Goal: Task Accomplishment & Management: Manage account settings

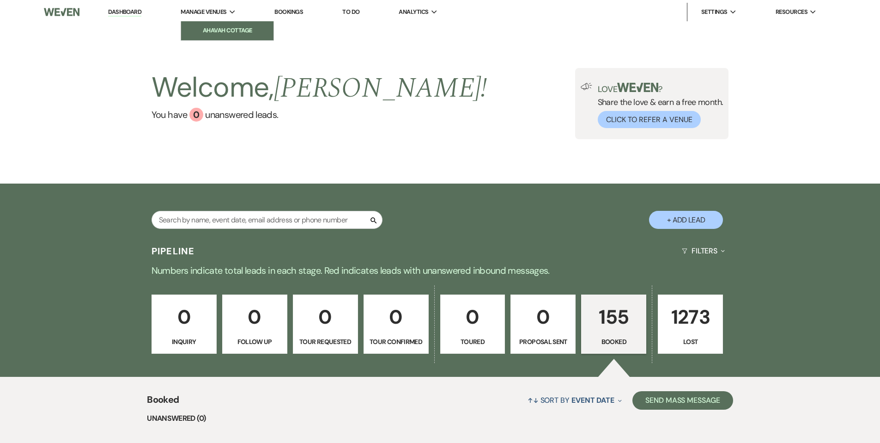
click at [203, 26] on li "Ahavah Cottage" at bounding box center [227, 30] width 83 height 9
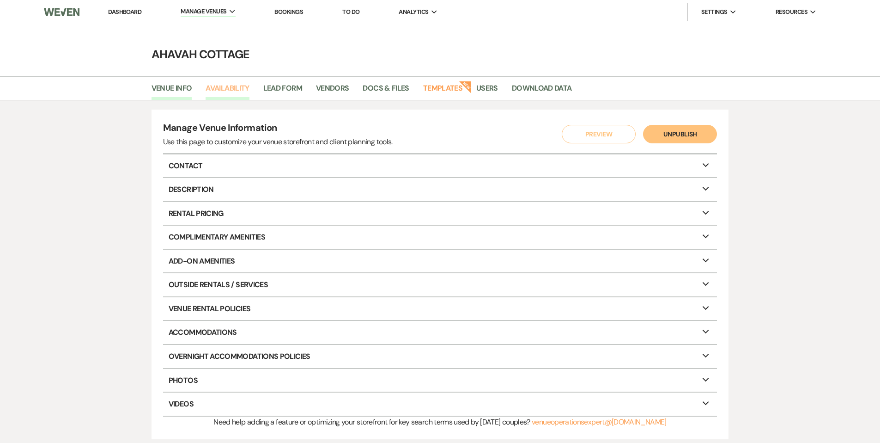
click at [231, 89] on link "Availability" at bounding box center [227, 91] width 43 height 18
select select "3"
select select "2026"
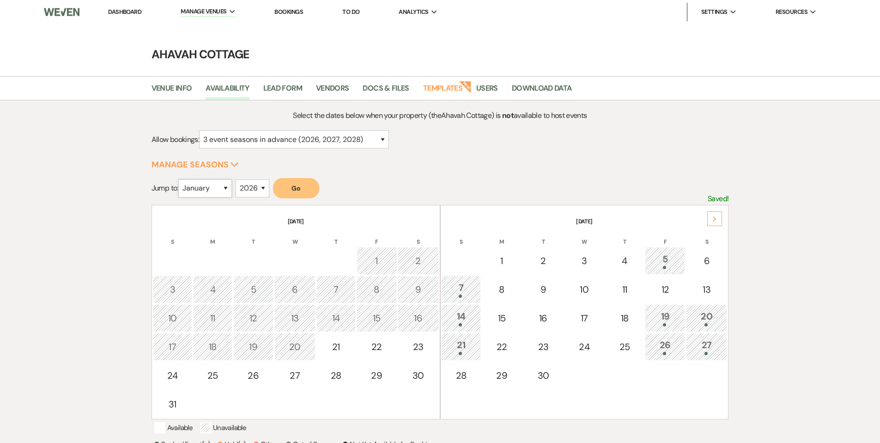
click at [231, 185] on select "January February March April May June July August September October November De…" at bounding box center [205, 188] width 54 height 18
select select "7"
click at [180, 179] on select "January February March April May June July August September October November De…" at bounding box center [205, 188] width 54 height 18
click at [291, 189] on button "Go" at bounding box center [296, 188] width 46 height 20
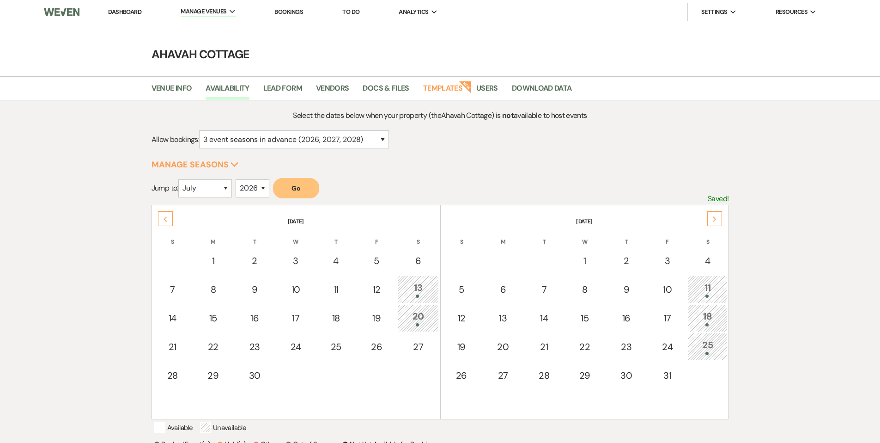
click at [715, 219] on icon "Next" at bounding box center [714, 219] width 5 height 6
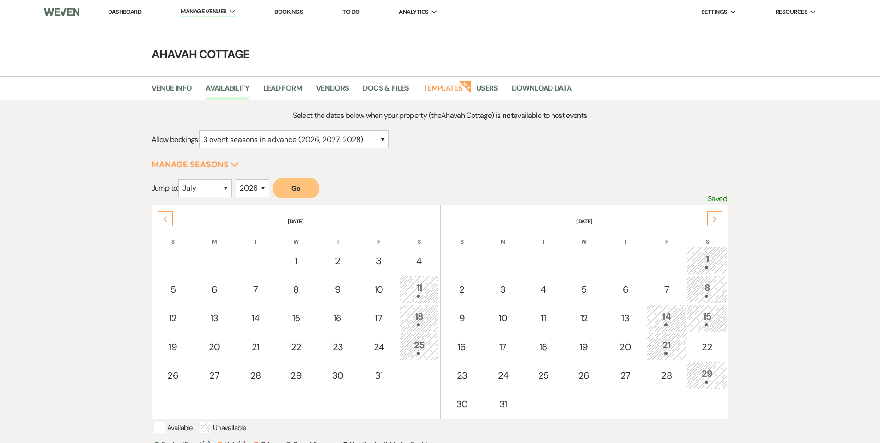
click at [164, 219] on use at bounding box center [165, 218] width 3 height 5
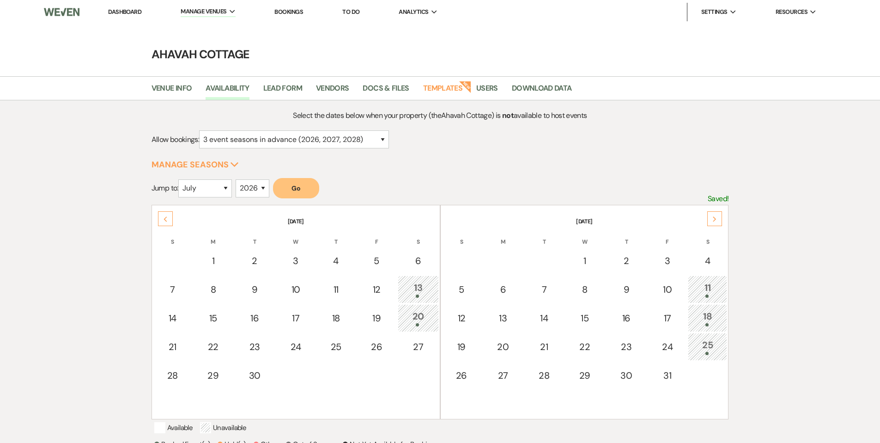
click at [719, 218] on div "Next" at bounding box center [714, 218] width 15 height 15
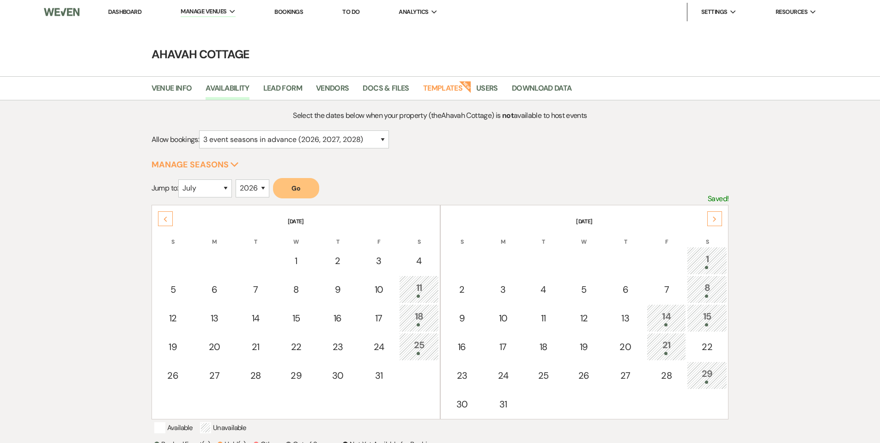
click at [714, 219] on icon "Next" at bounding box center [714, 219] width 5 height 6
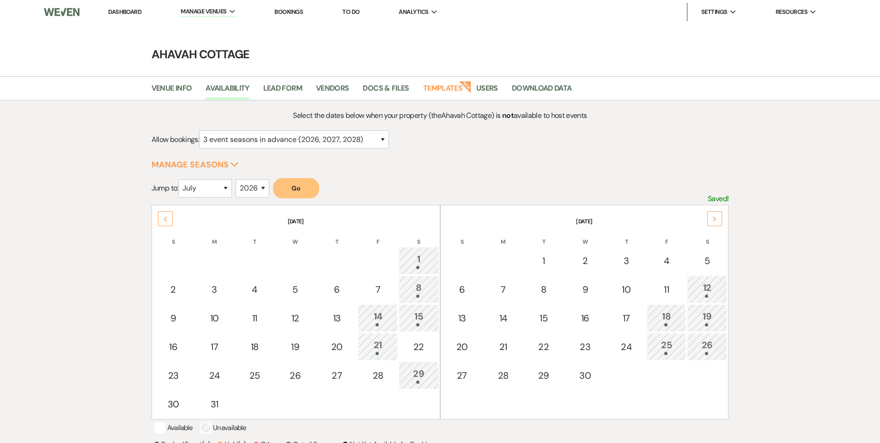
click at [714, 219] on icon "Next" at bounding box center [714, 219] width 5 height 6
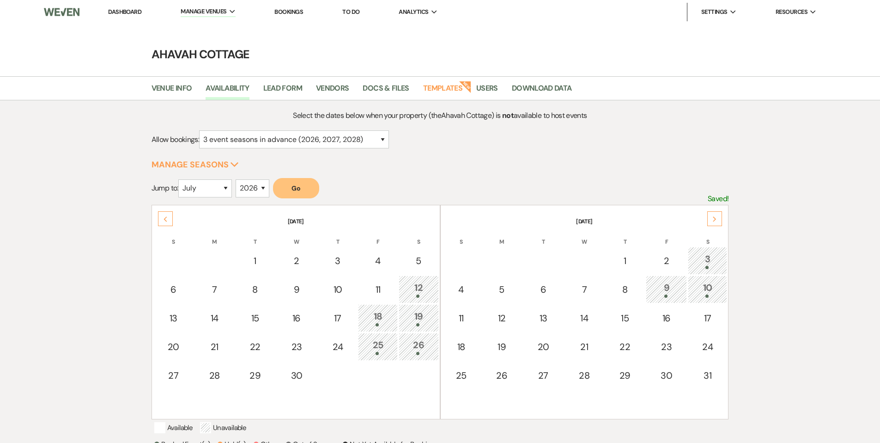
click at [715, 219] on icon "Next" at bounding box center [714, 219] width 5 height 6
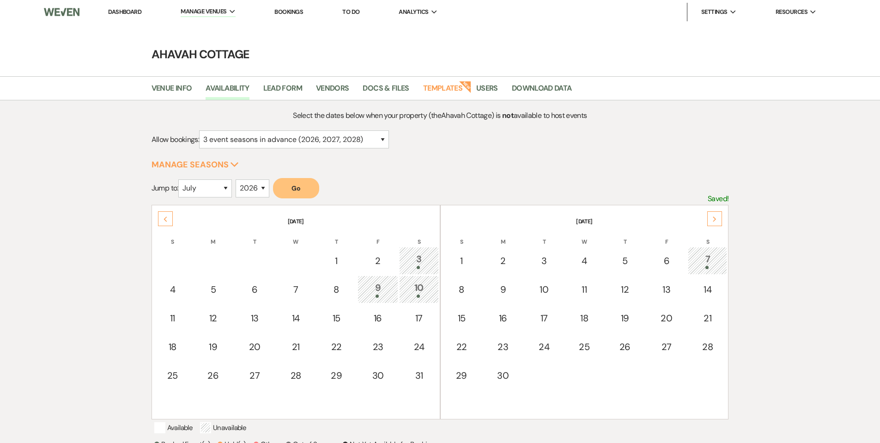
click at [165, 218] on icon "Previous" at bounding box center [165, 219] width 5 height 6
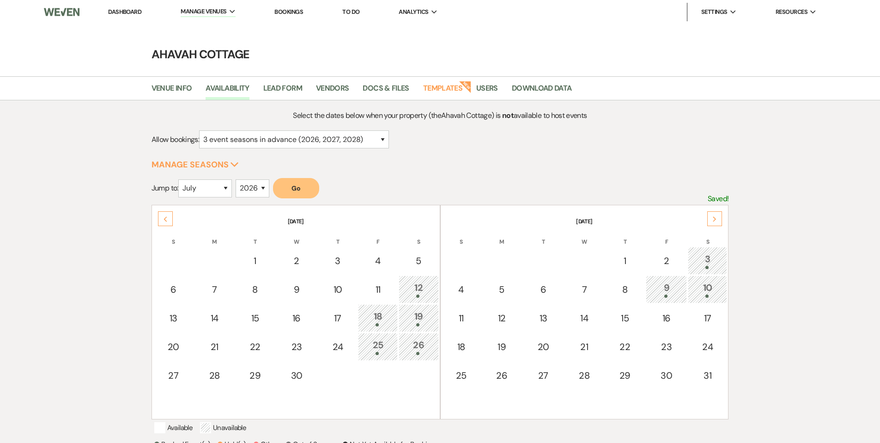
click at [165, 218] on icon "Previous" at bounding box center [165, 219] width 5 height 6
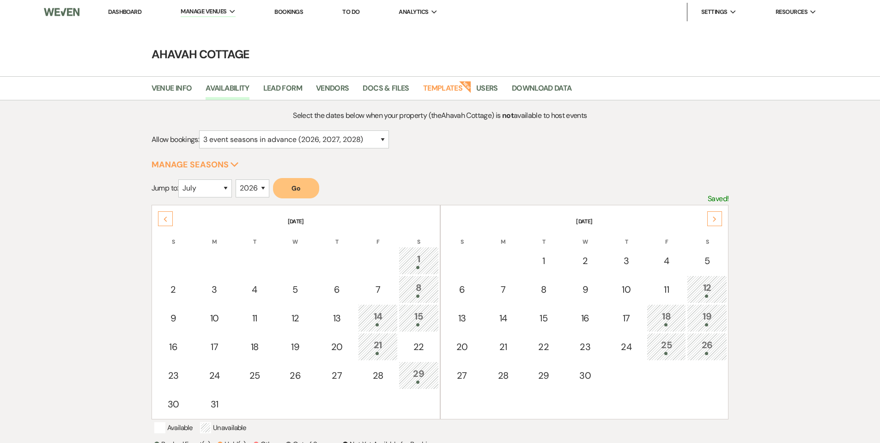
click at [165, 218] on icon "Previous" at bounding box center [165, 219] width 5 height 6
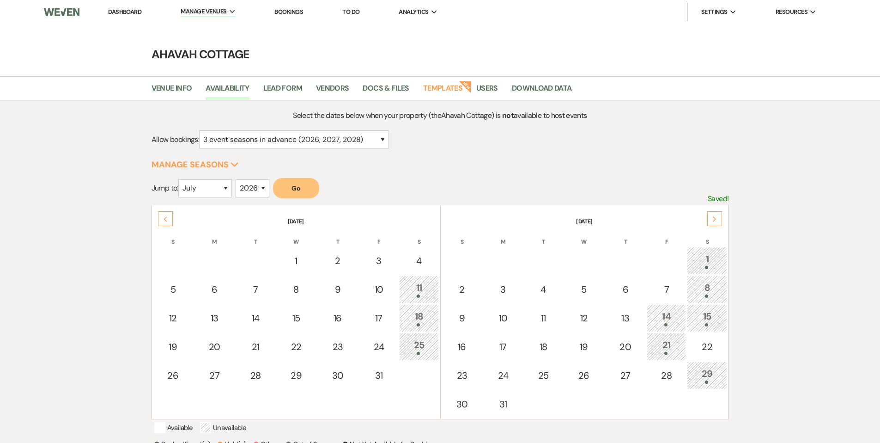
click at [165, 218] on icon "Previous" at bounding box center [165, 219] width 5 height 6
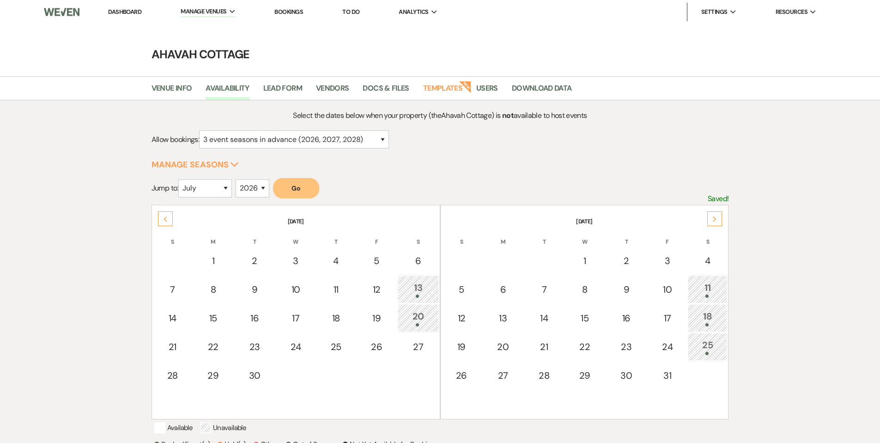
click at [165, 218] on icon "Previous" at bounding box center [165, 219] width 5 height 6
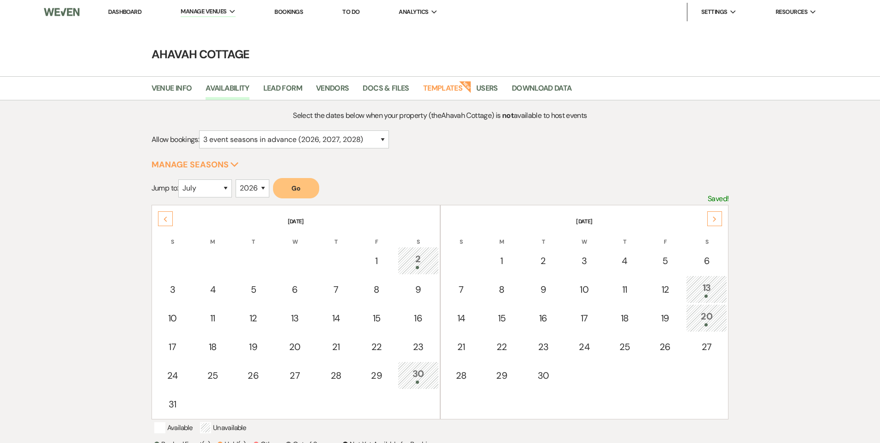
click at [165, 218] on icon "Previous" at bounding box center [165, 219] width 5 height 6
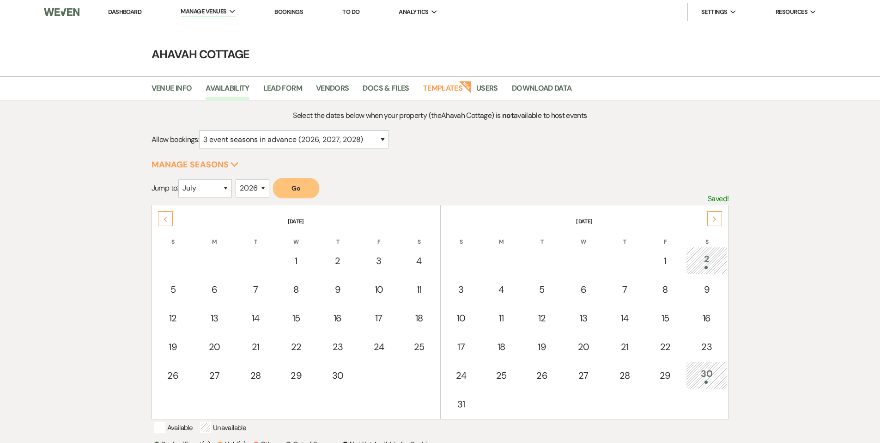
click at [165, 218] on icon "Previous" at bounding box center [165, 219] width 5 height 6
click at [414, 289] on div "14" at bounding box center [418, 288] width 29 height 17
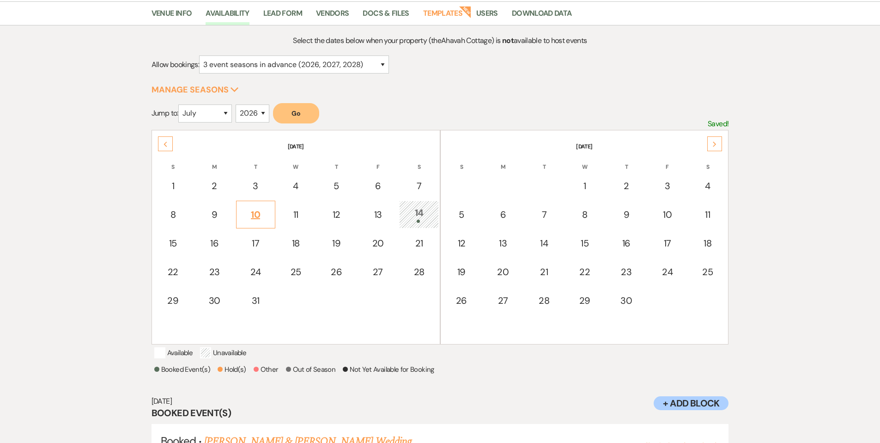
scroll to position [70, 0]
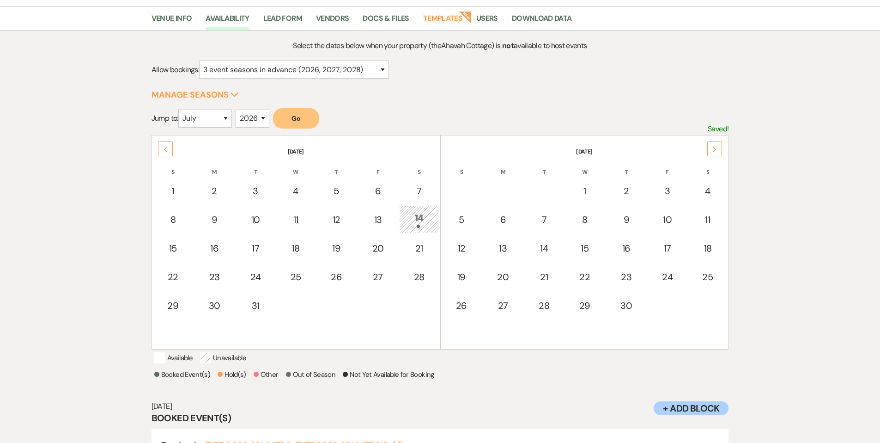
click at [163, 147] on icon "Previous" at bounding box center [165, 149] width 5 height 6
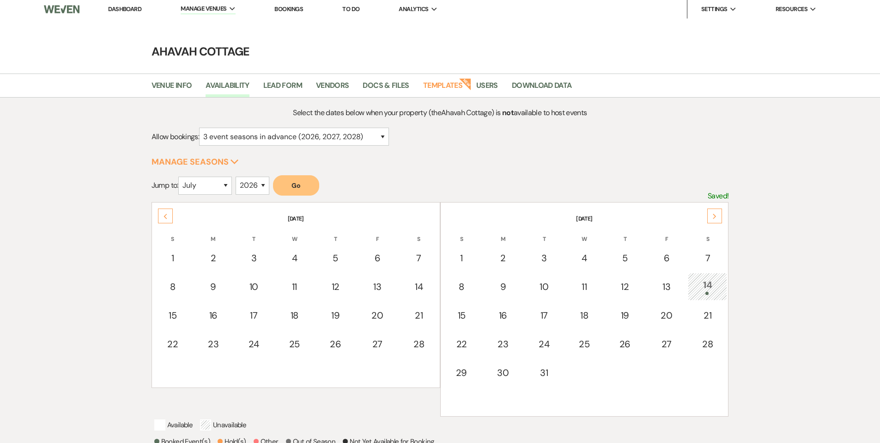
scroll to position [0, 0]
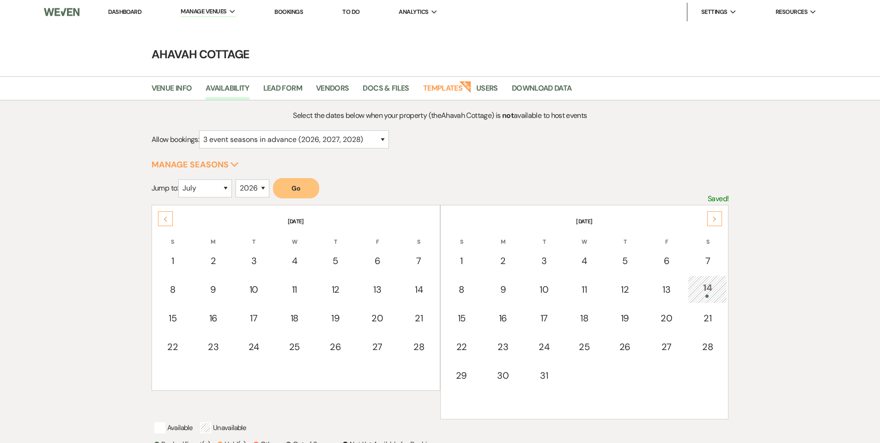
click at [122, 13] on link "Dashboard" at bounding box center [124, 12] width 33 height 8
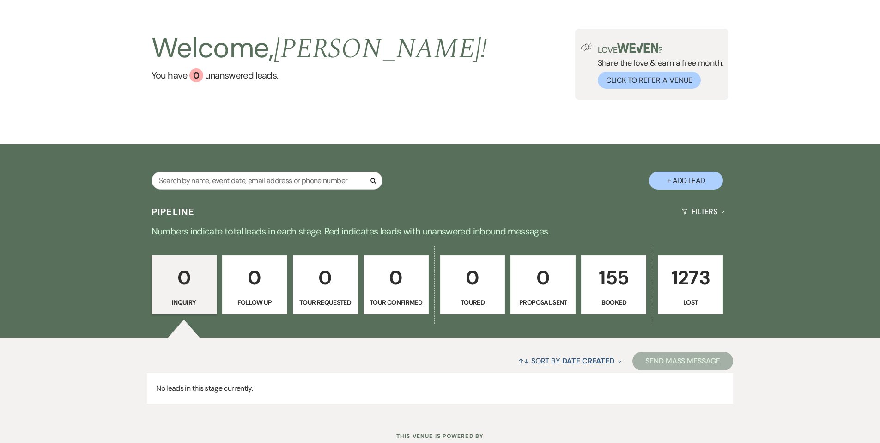
scroll to position [71, 0]
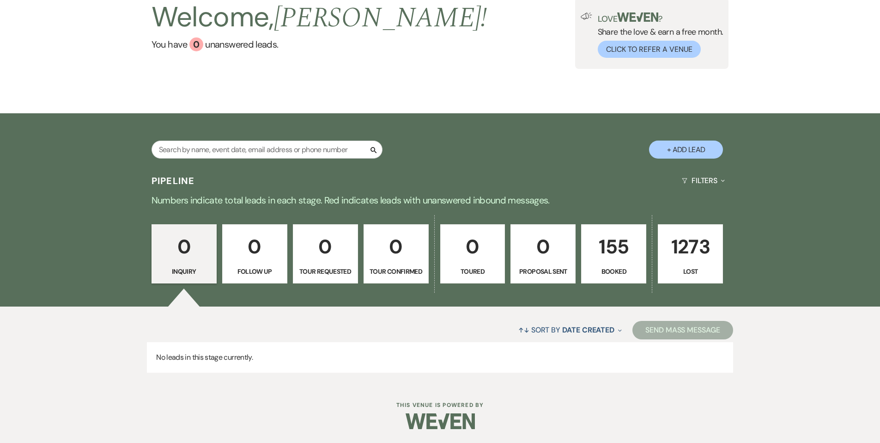
click at [606, 258] on p "155" at bounding box center [613, 246] width 53 height 31
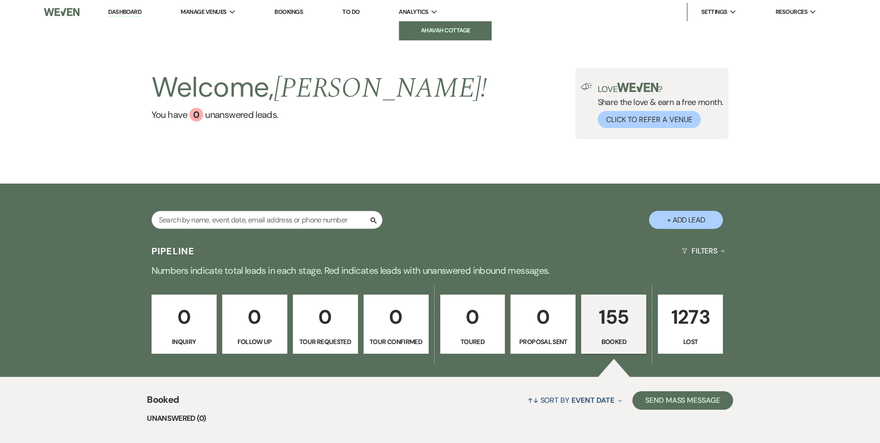
click at [423, 29] on li "Ahavah Cottage" at bounding box center [445, 30] width 83 height 9
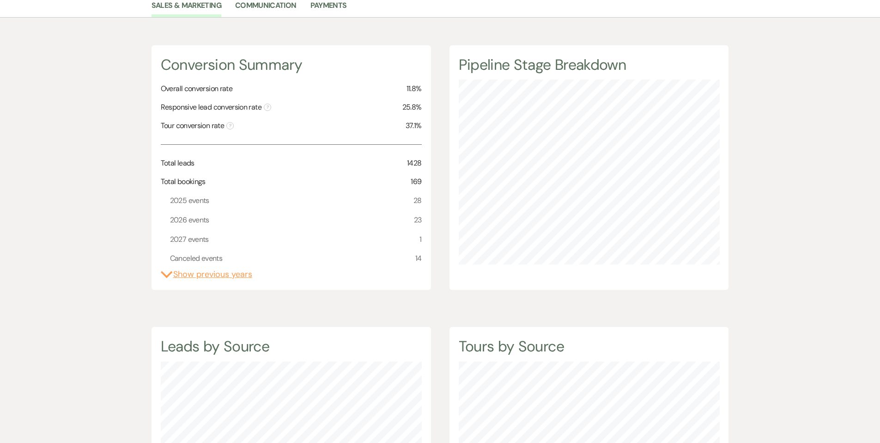
scroll to position [84, 0]
click at [185, 274] on button "Expand Show previous years" at bounding box center [206, 273] width 91 height 12
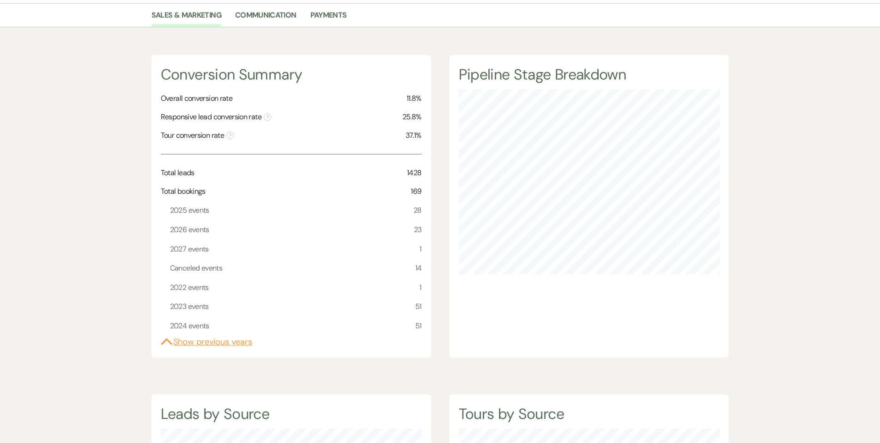
scroll to position [0, 0]
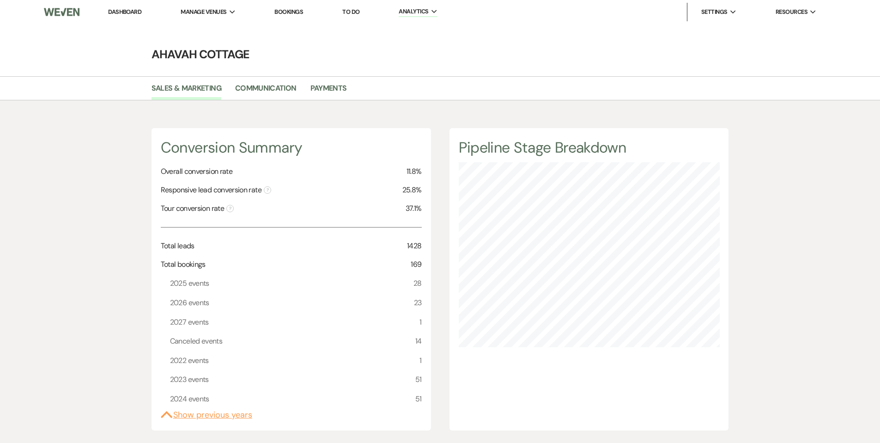
click at [121, 12] on link "Dashboard" at bounding box center [124, 12] width 33 height 8
